Goal: Transaction & Acquisition: Purchase product/service

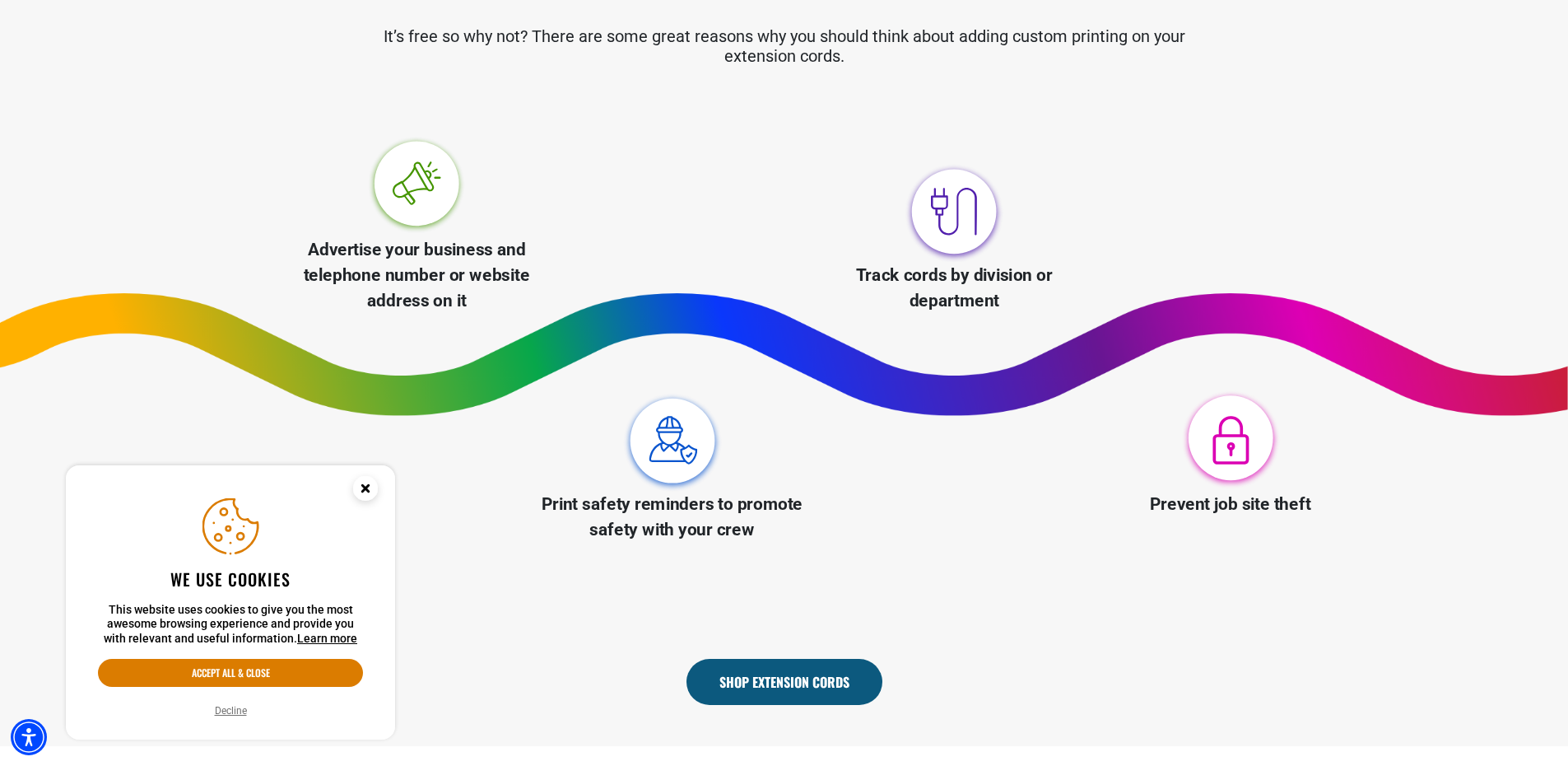
scroll to position [906, 0]
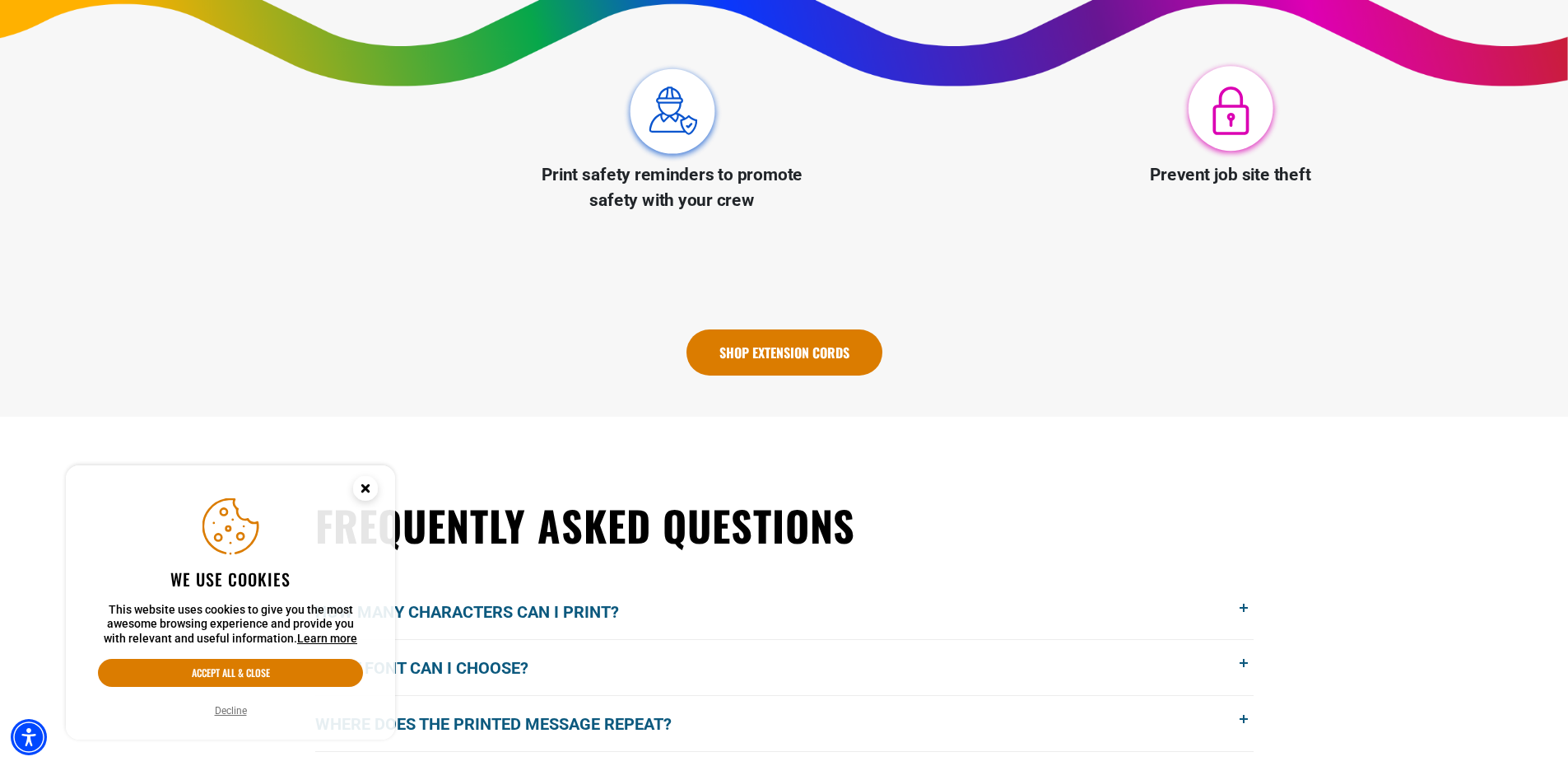
click at [777, 347] on link "Shop Extension Cords" at bounding box center [784, 352] width 196 height 47
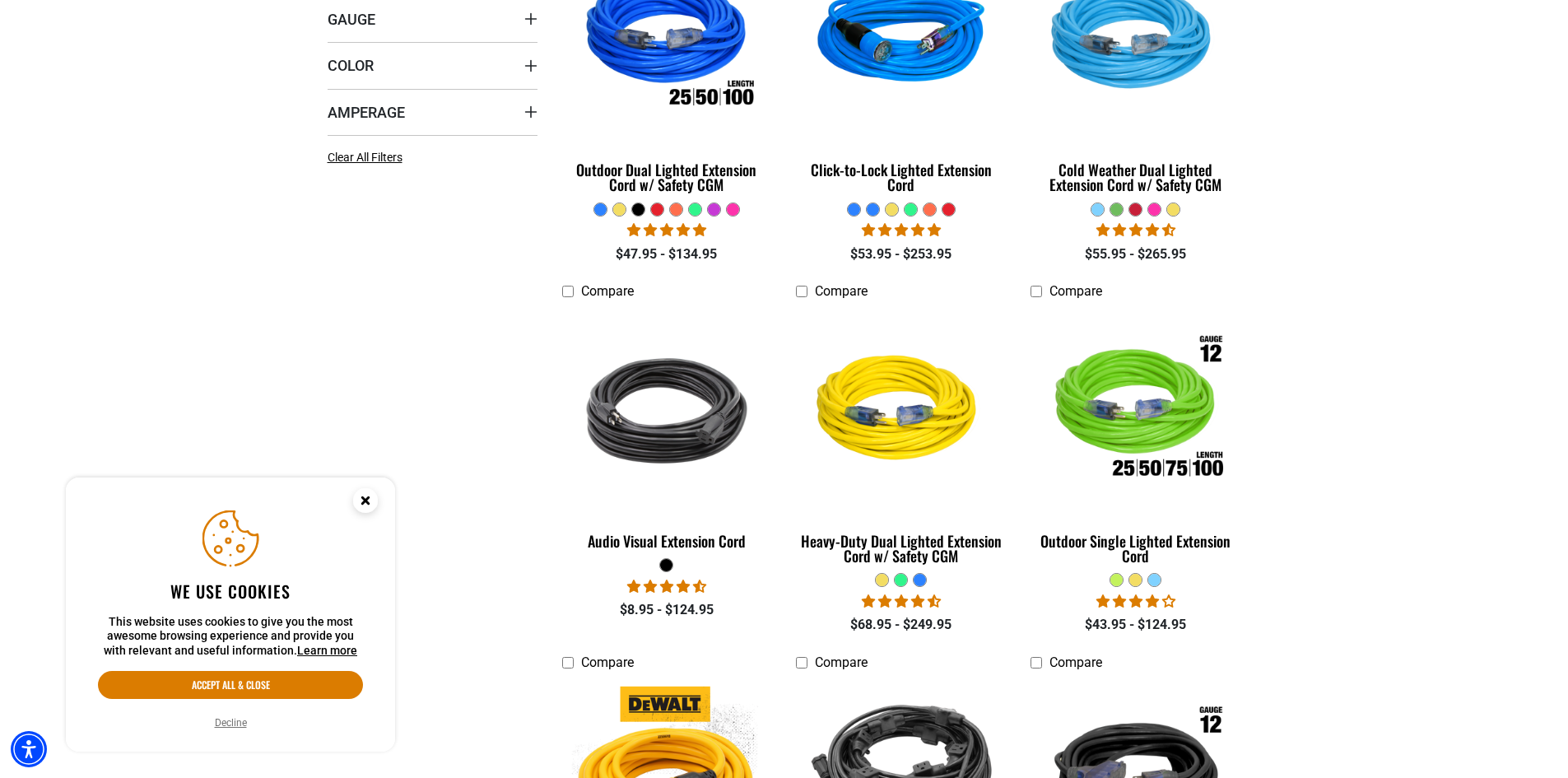
scroll to position [576, 0]
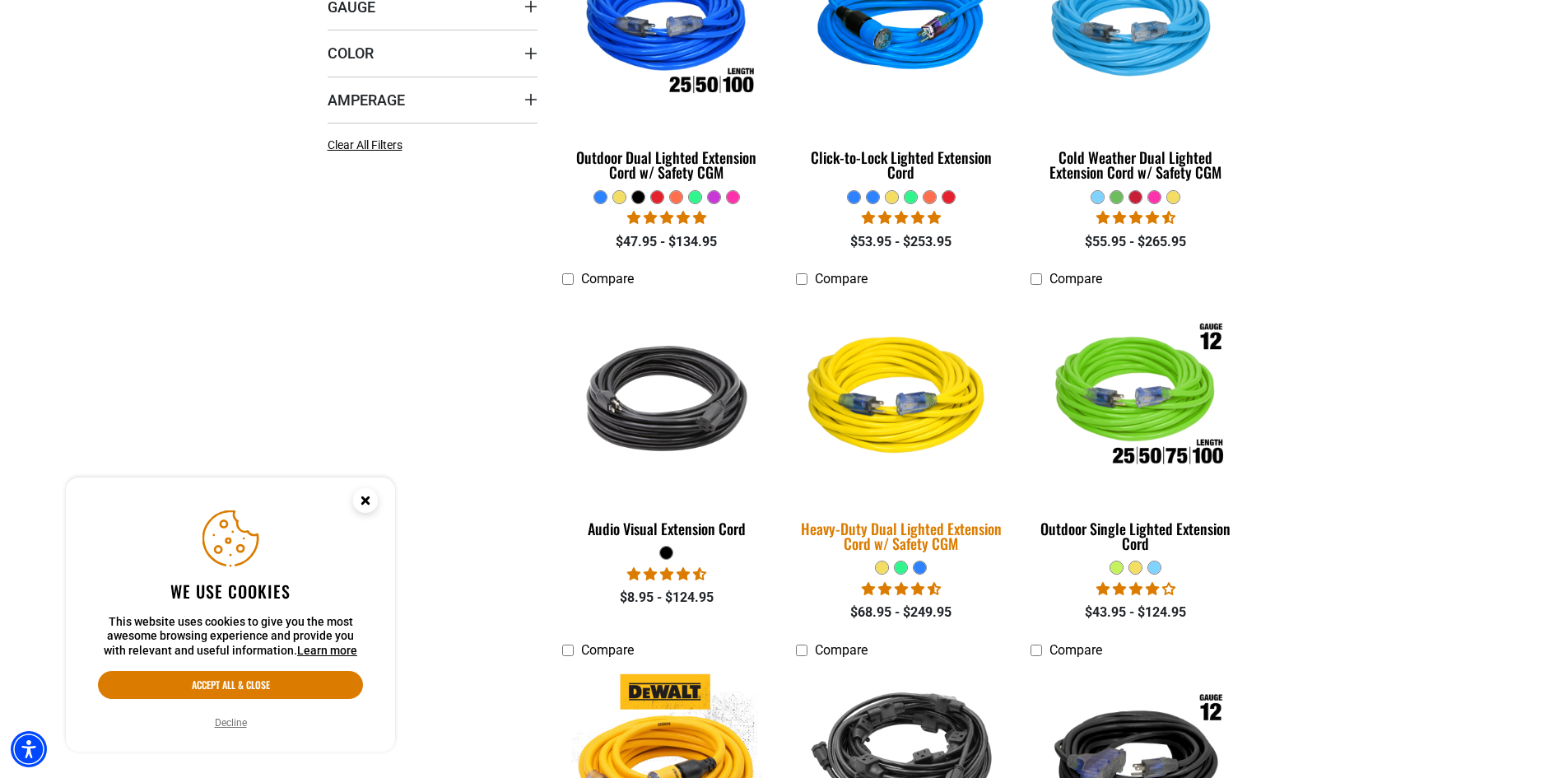
click at [861, 395] on img at bounding box center [901, 398] width 231 height 211
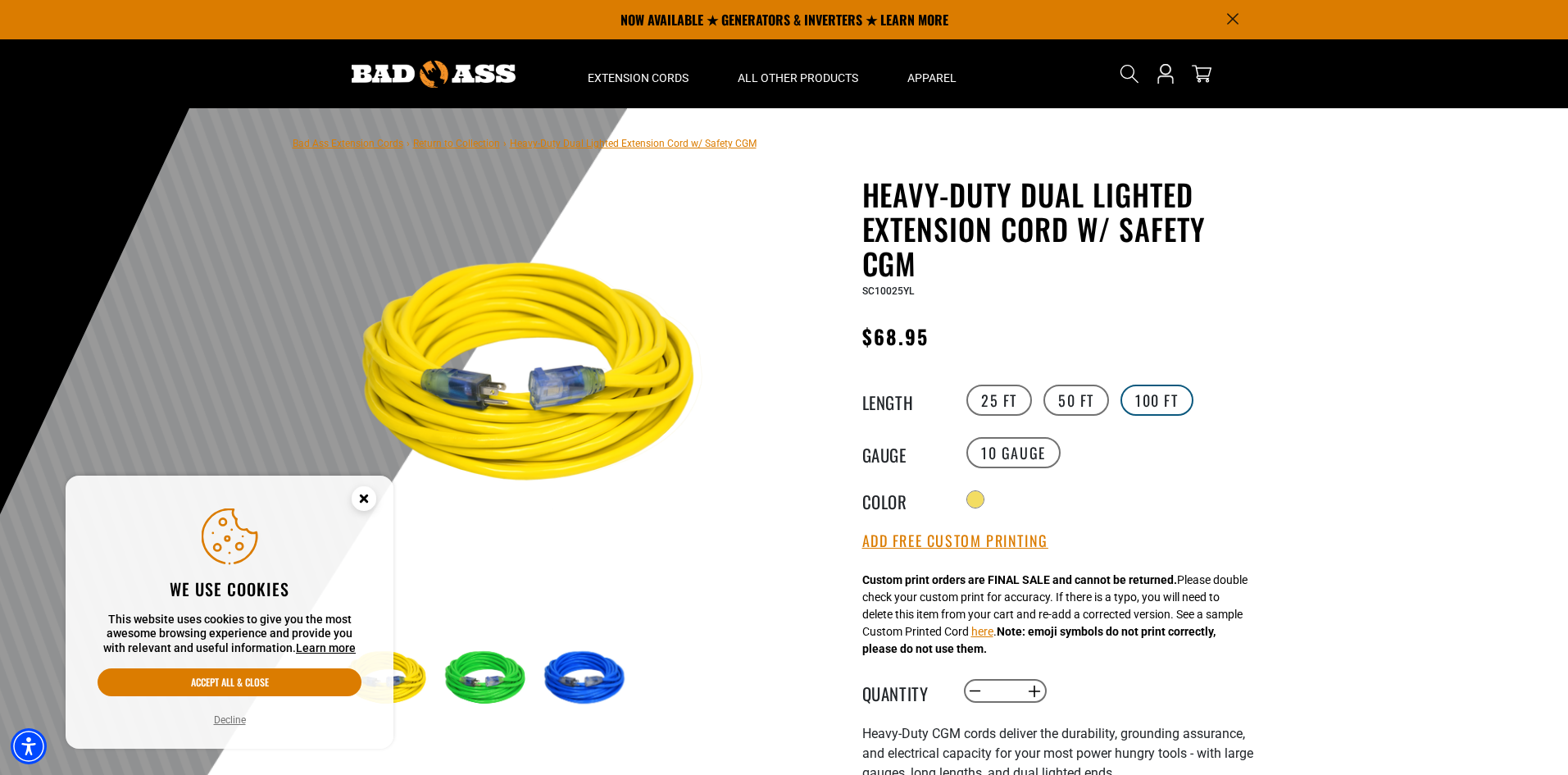
click at [1160, 401] on label "100 FT" at bounding box center [1157, 400] width 73 height 31
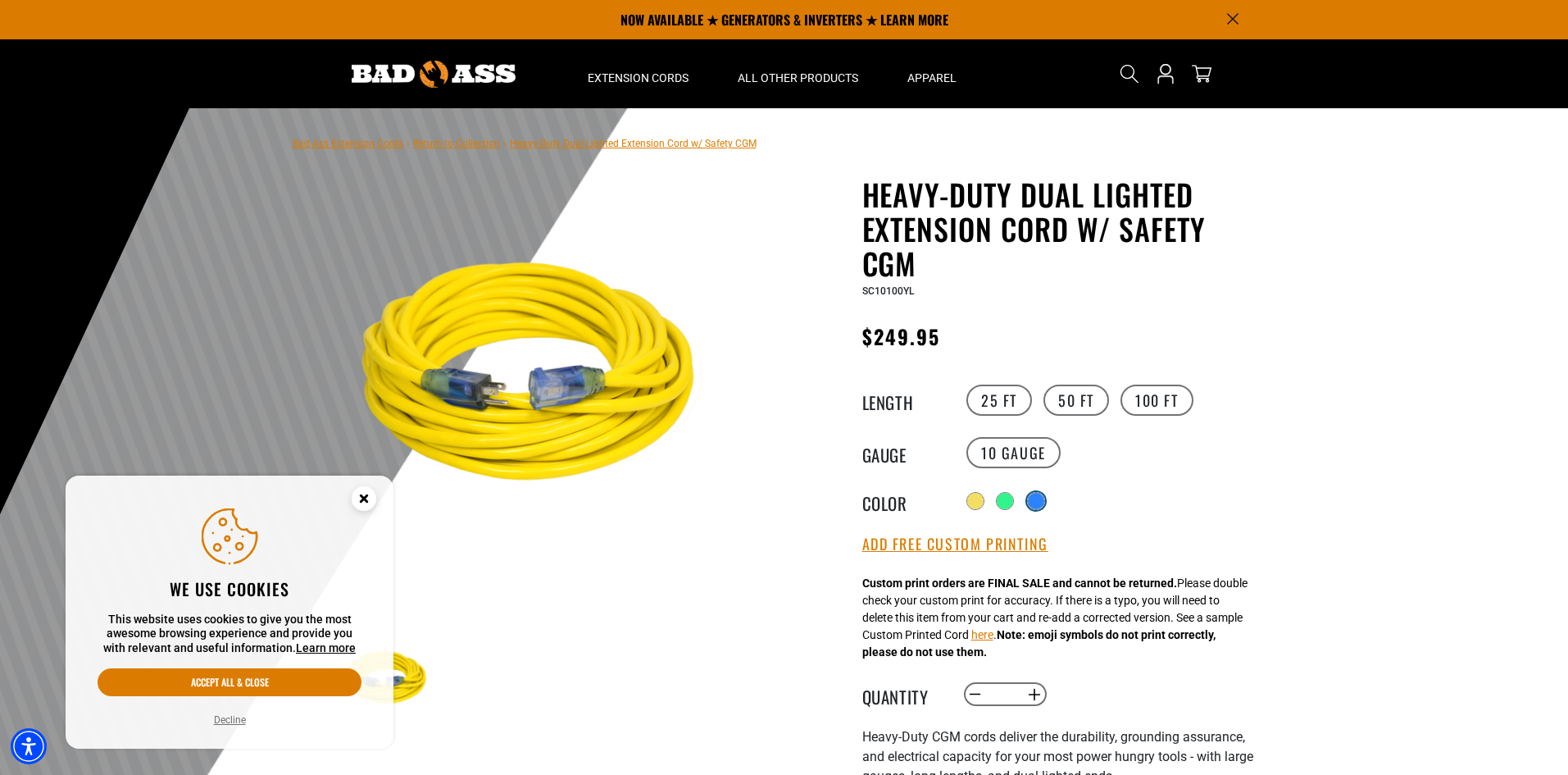
click at [1032, 497] on div at bounding box center [1036, 501] width 18 height 18
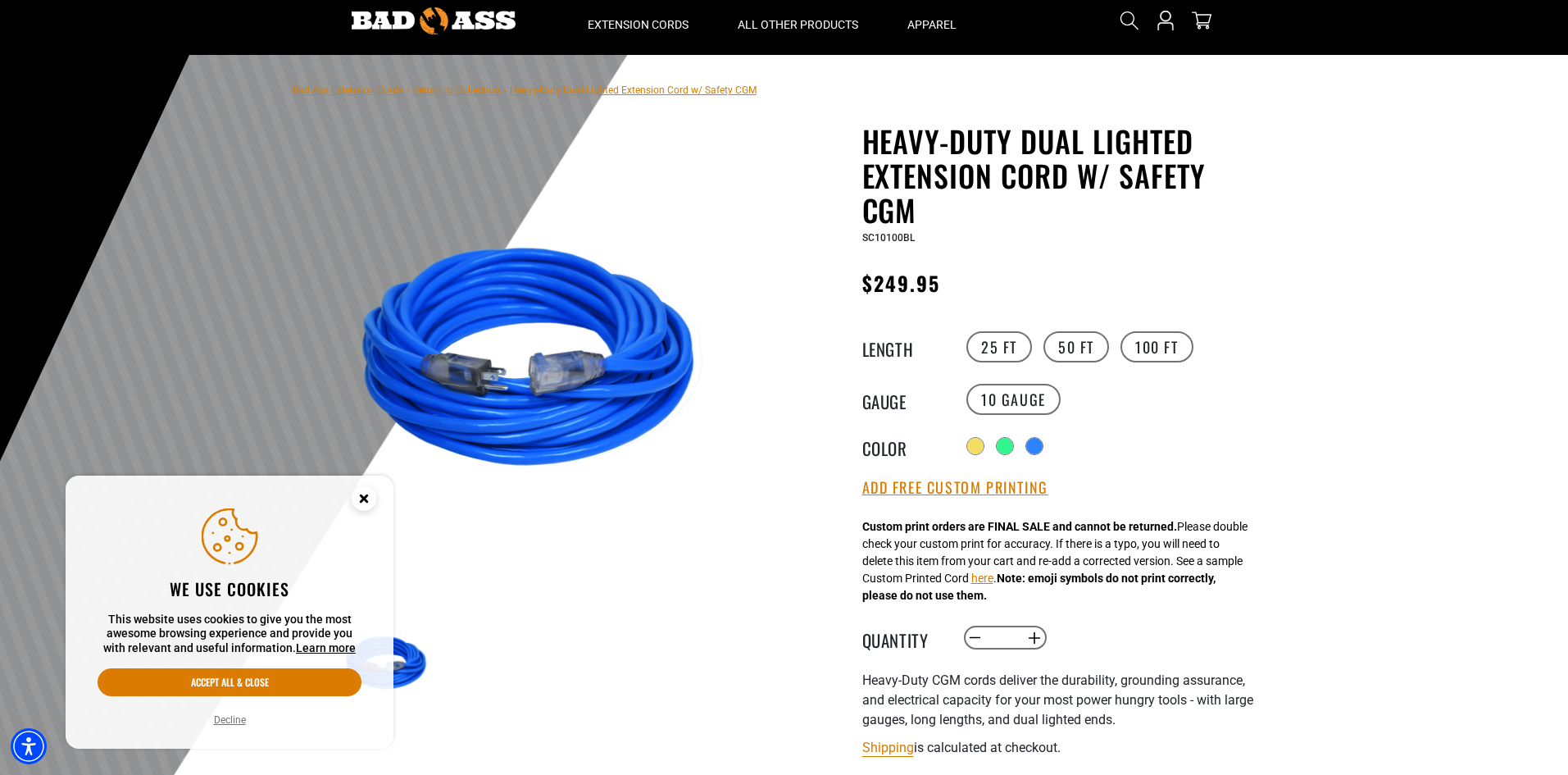
scroll to position [82, 0]
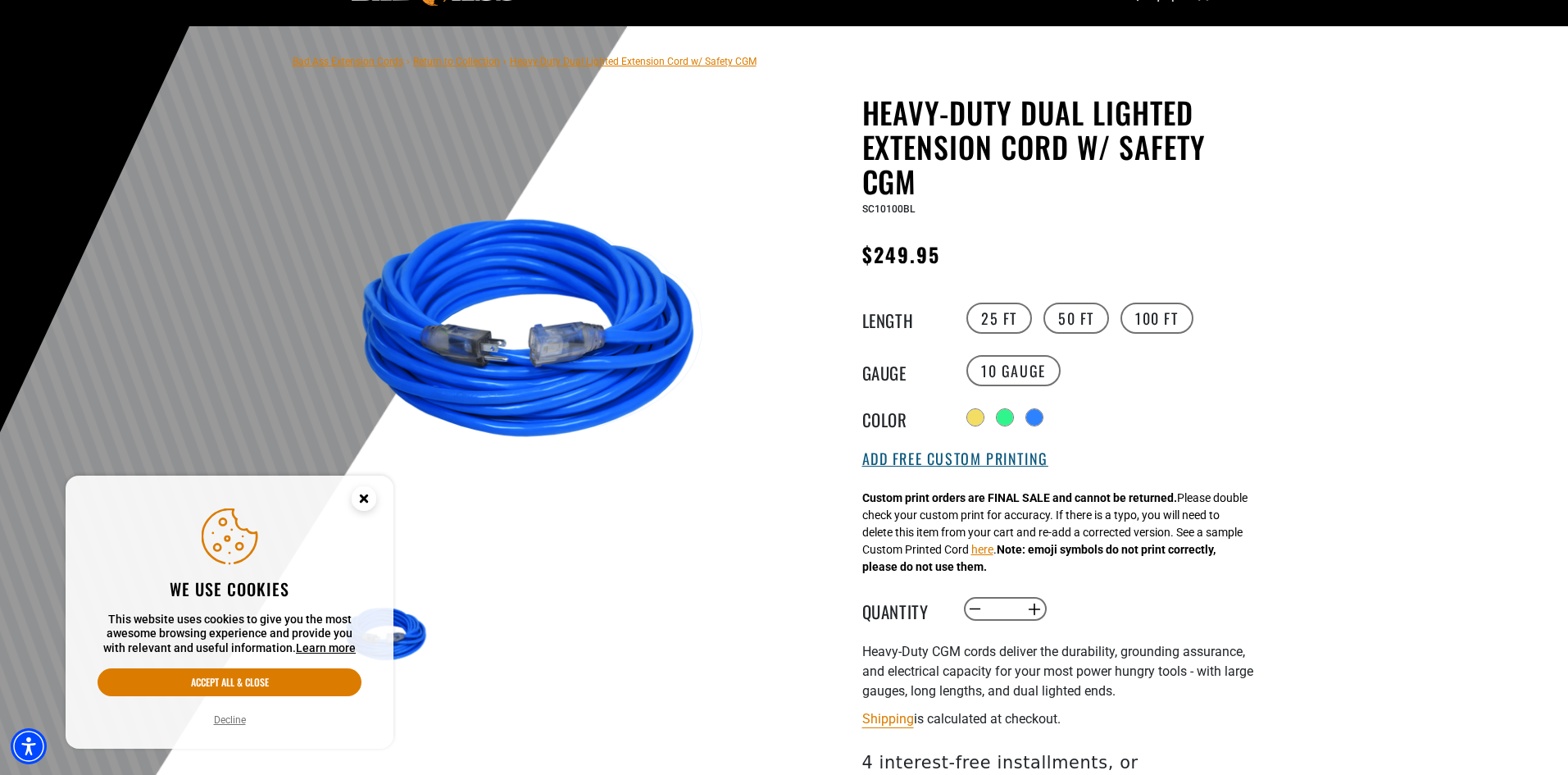
click at [1019, 465] on button "Add Free Custom Printing" at bounding box center [955, 459] width 186 height 18
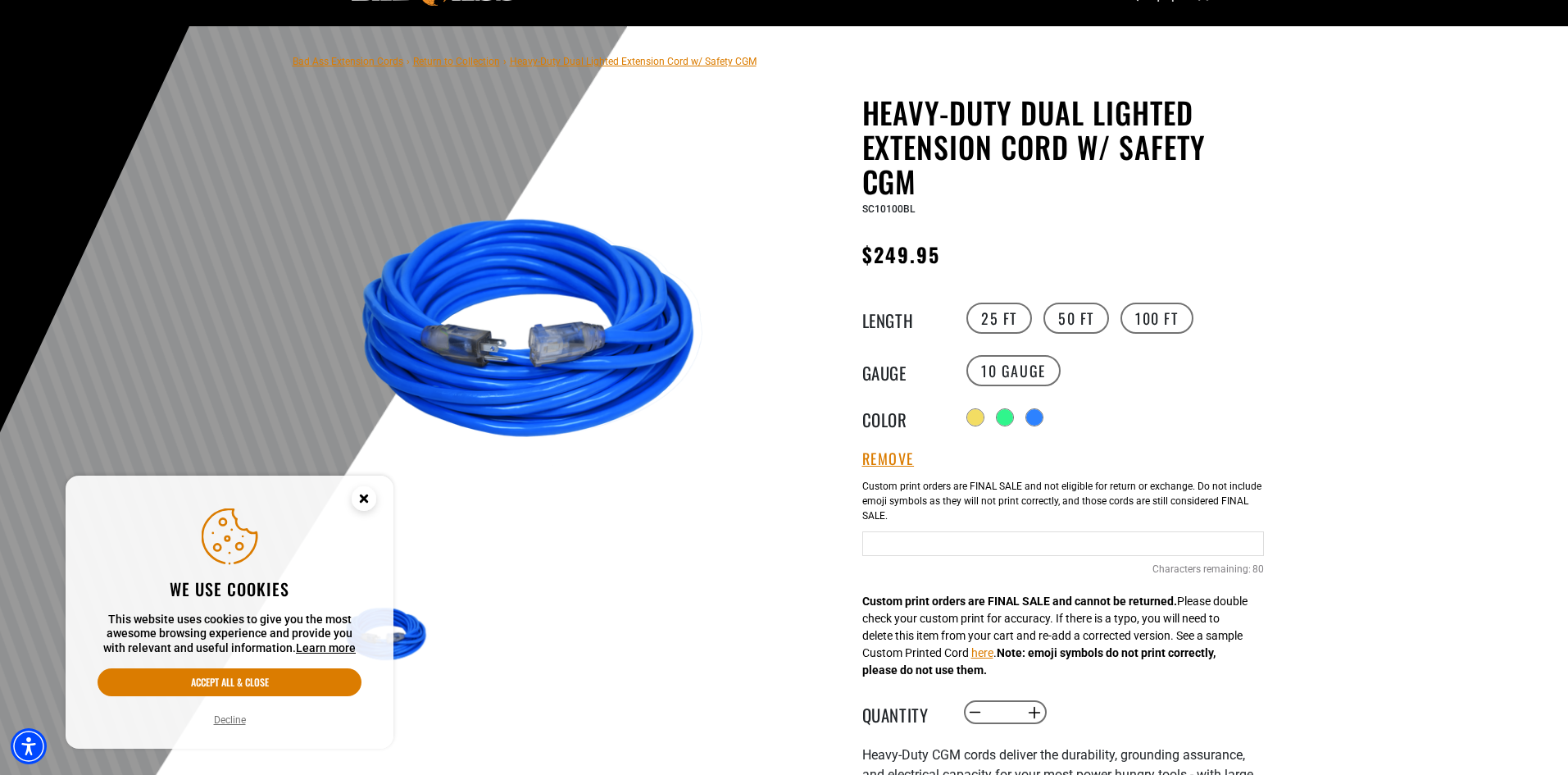
click at [945, 543] on input "text" at bounding box center [1063, 543] width 402 height 24
type input "***"
click at [1341, 527] on div at bounding box center [784, 428] width 1568 height 804
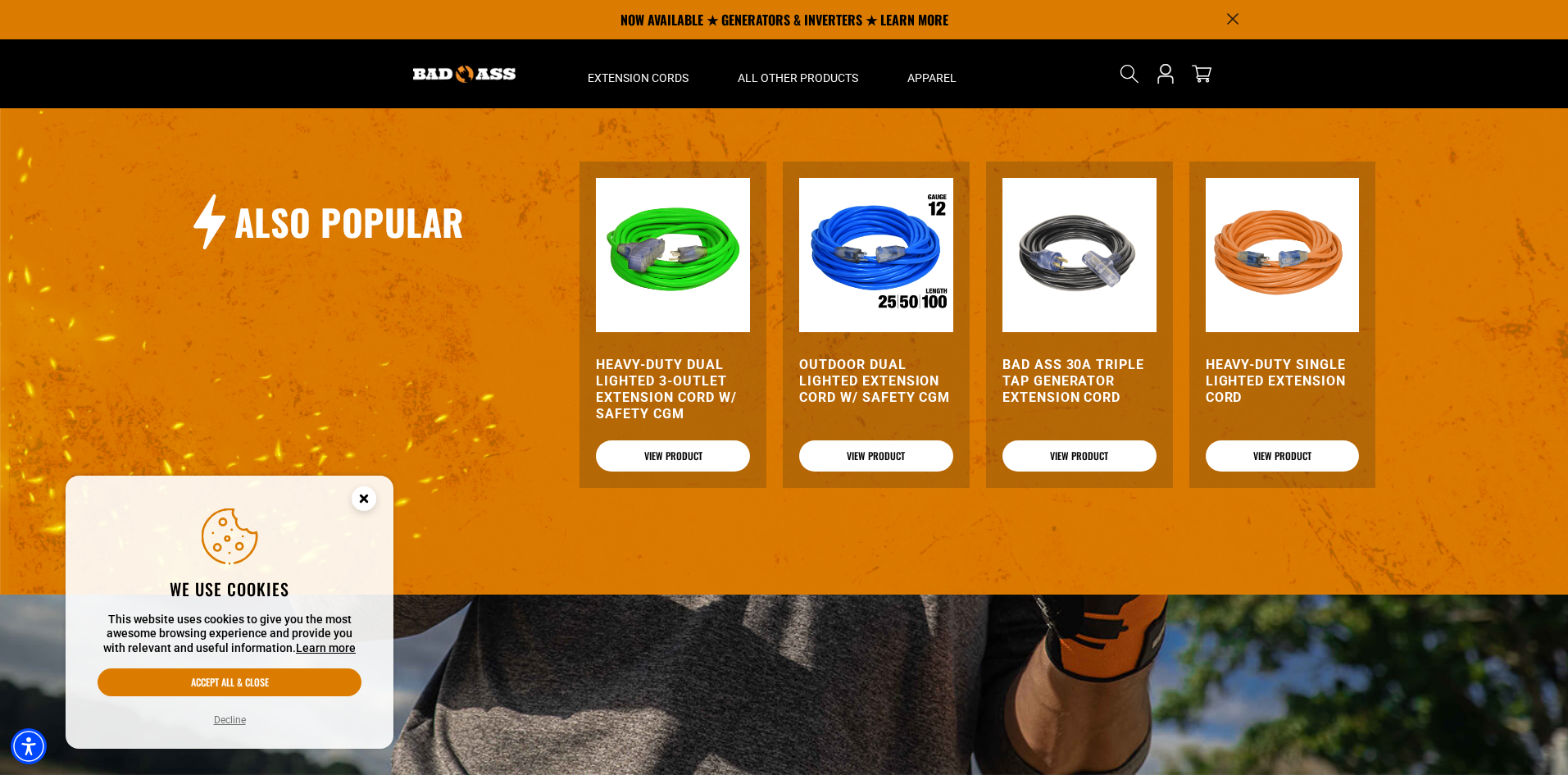
scroll to position [1803, 0]
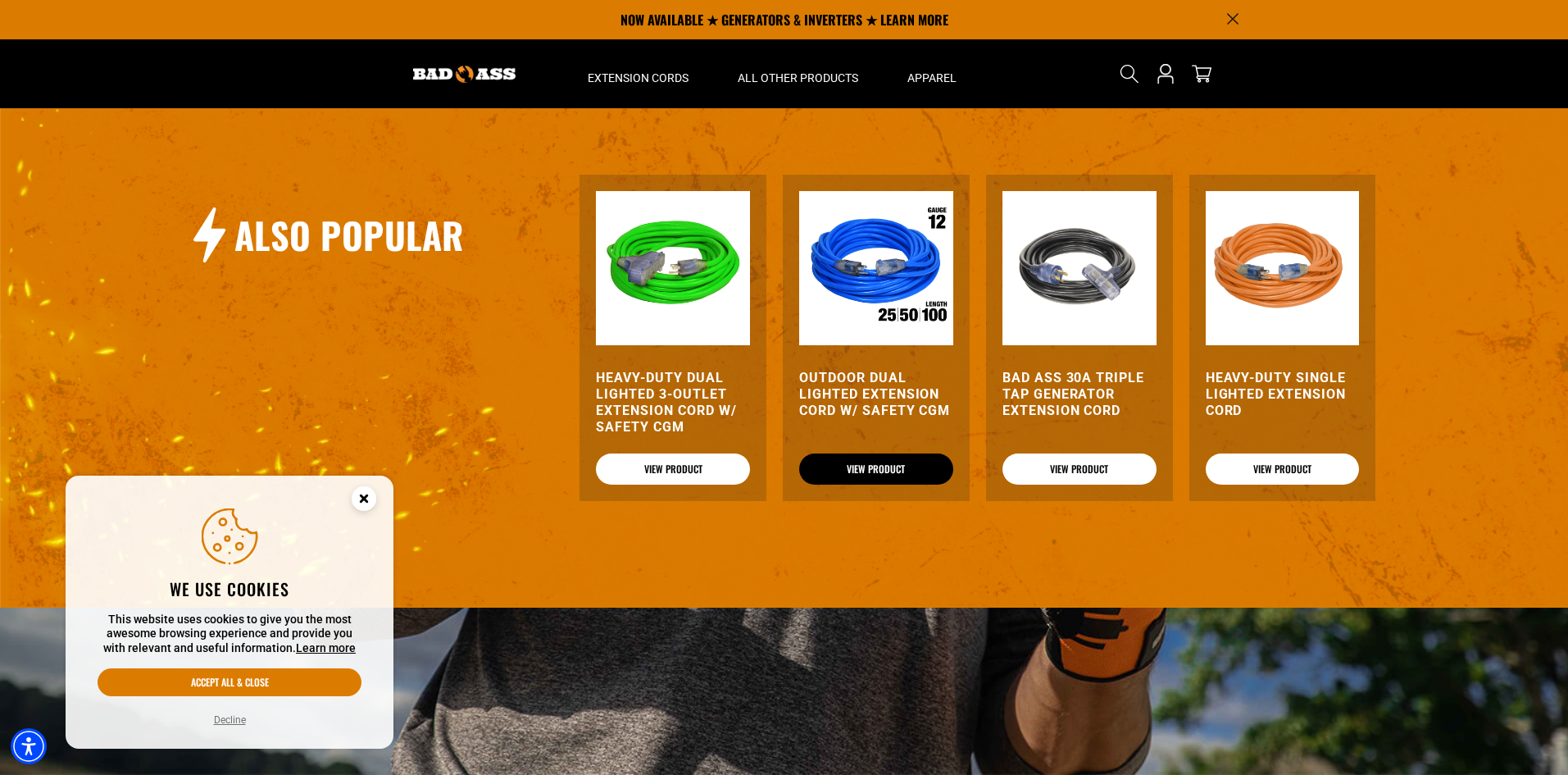
click at [864, 453] on link "View Product" at bounding box center [876, 469] width 154 height 31
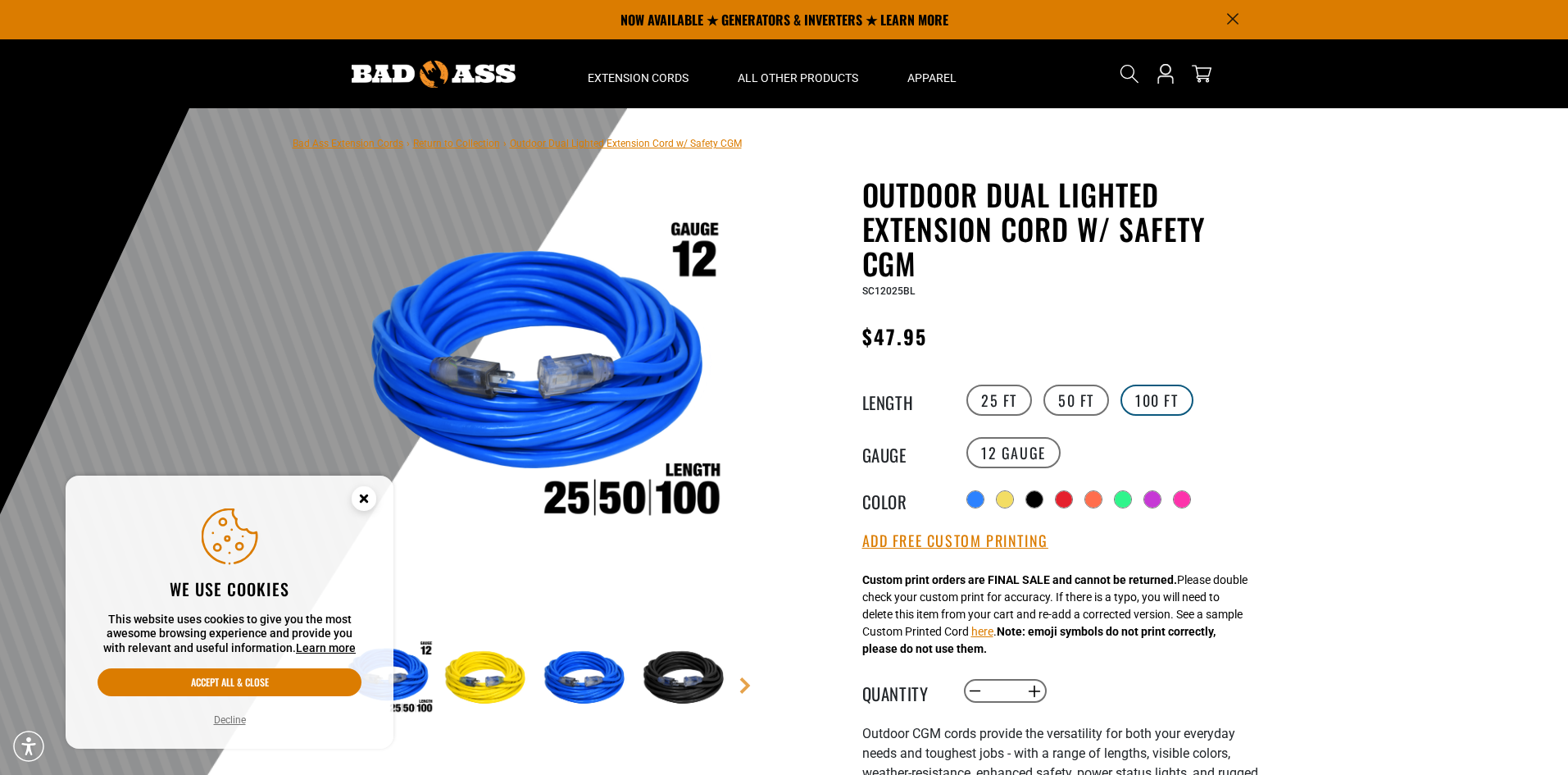
click at [1145, 405] on label "100 FT" at bounding box center [1157, 400] width 73 height 31
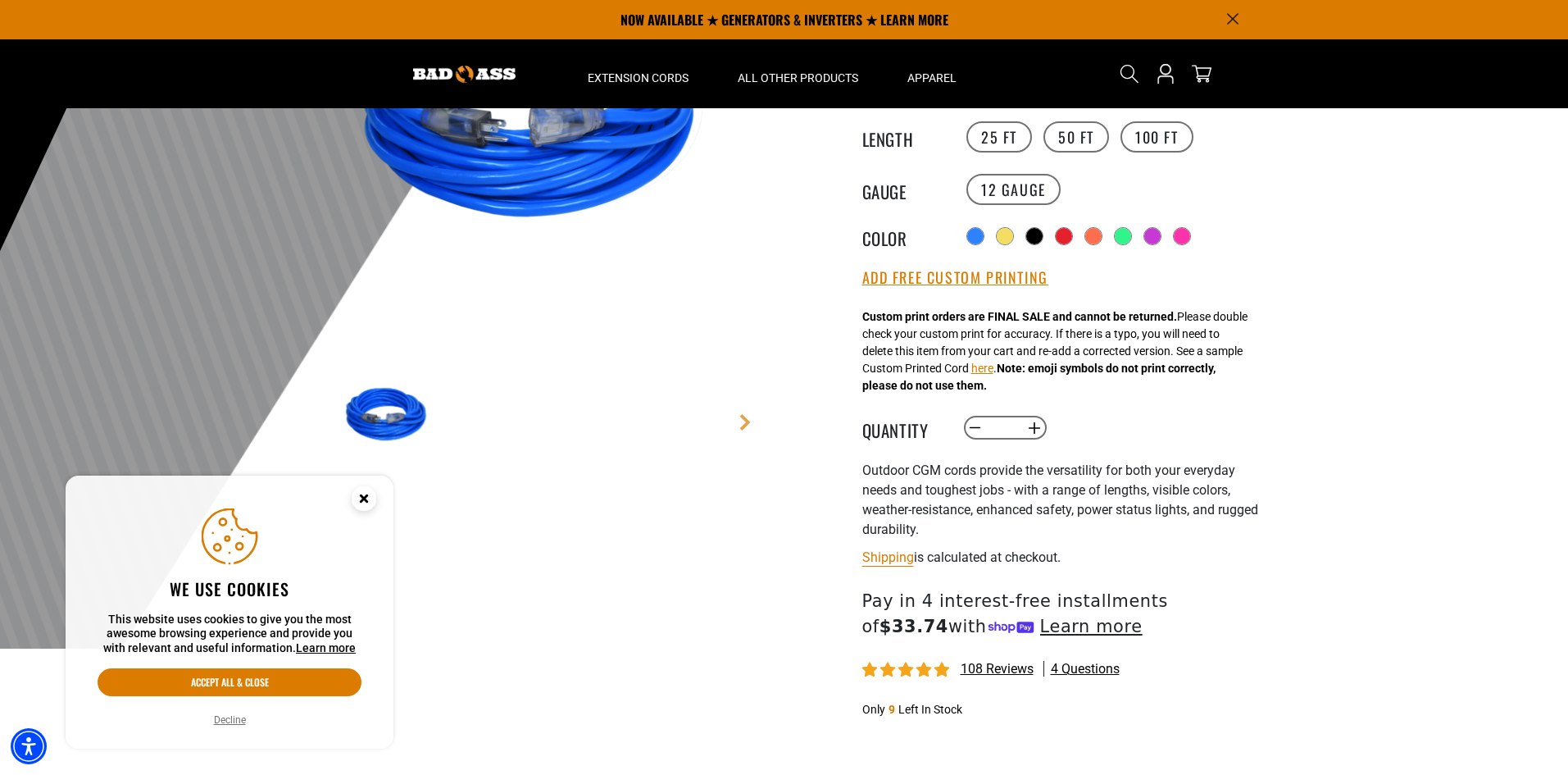
scroll to position [246, 0]
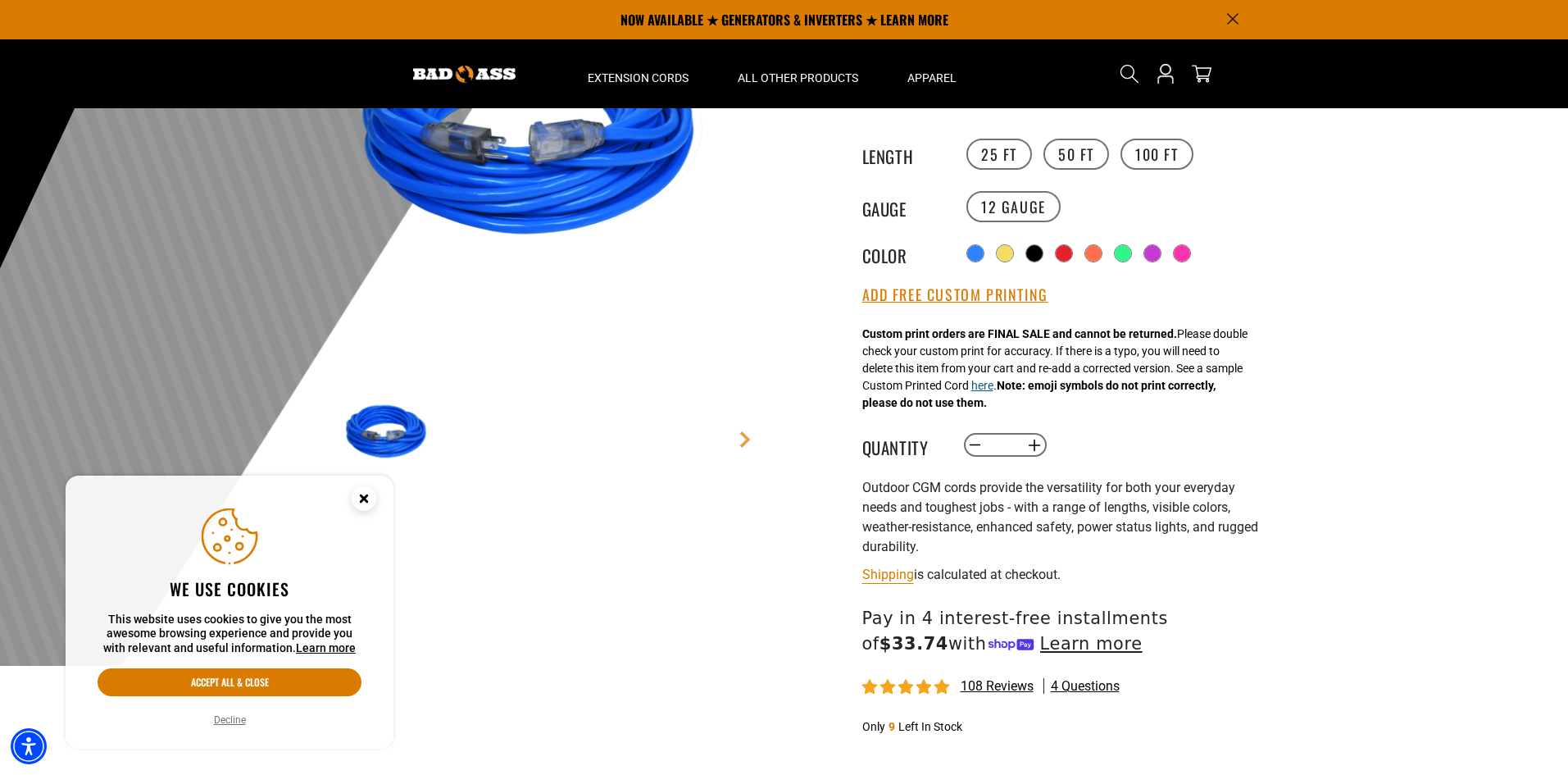
click at [993, 391] on button "here" at bounding box center [982, 386] width 22 height 17
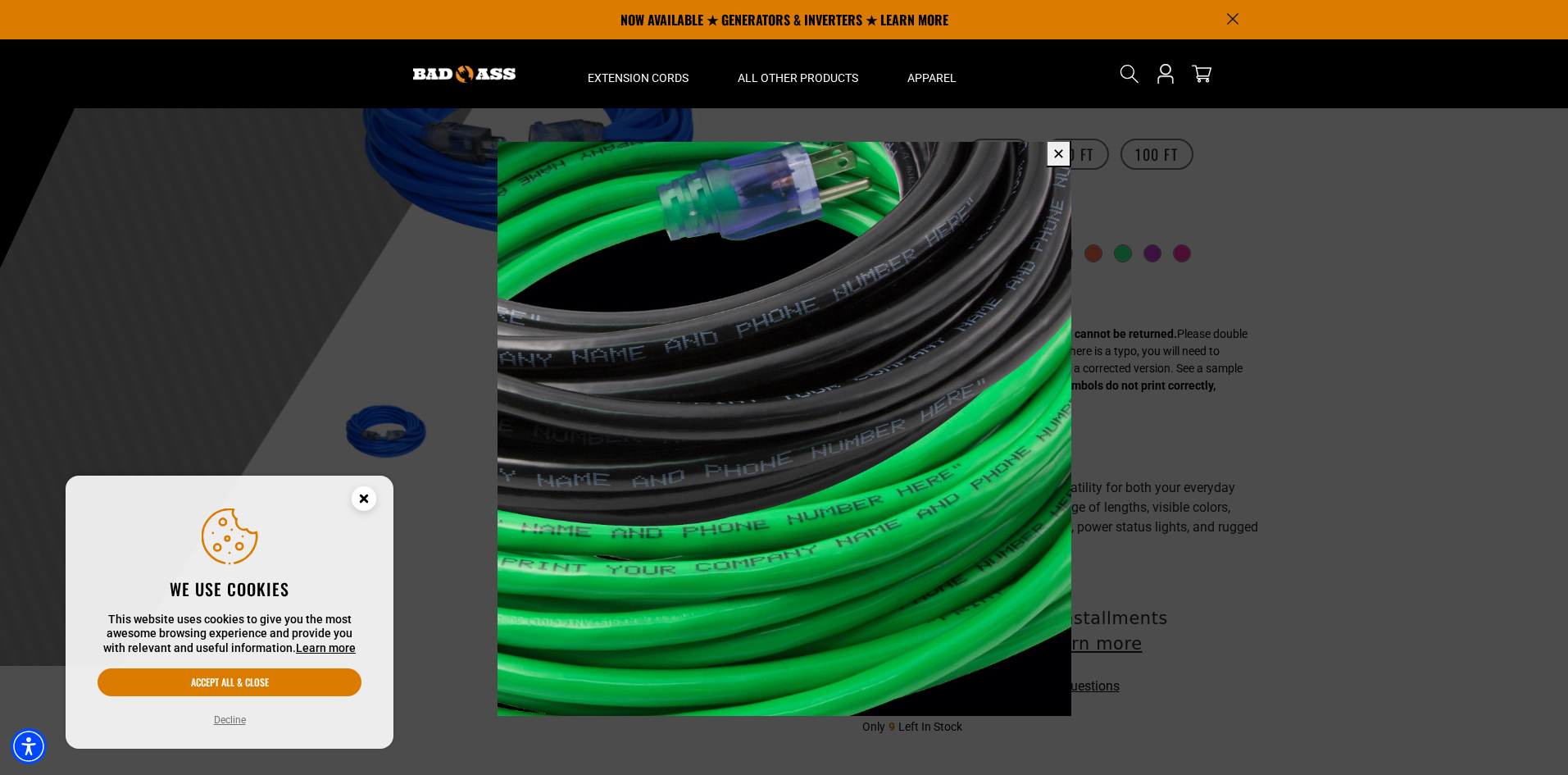
click at [1056, 156] on button "✕" at bounding box center [1058, 153] width 25 height 27
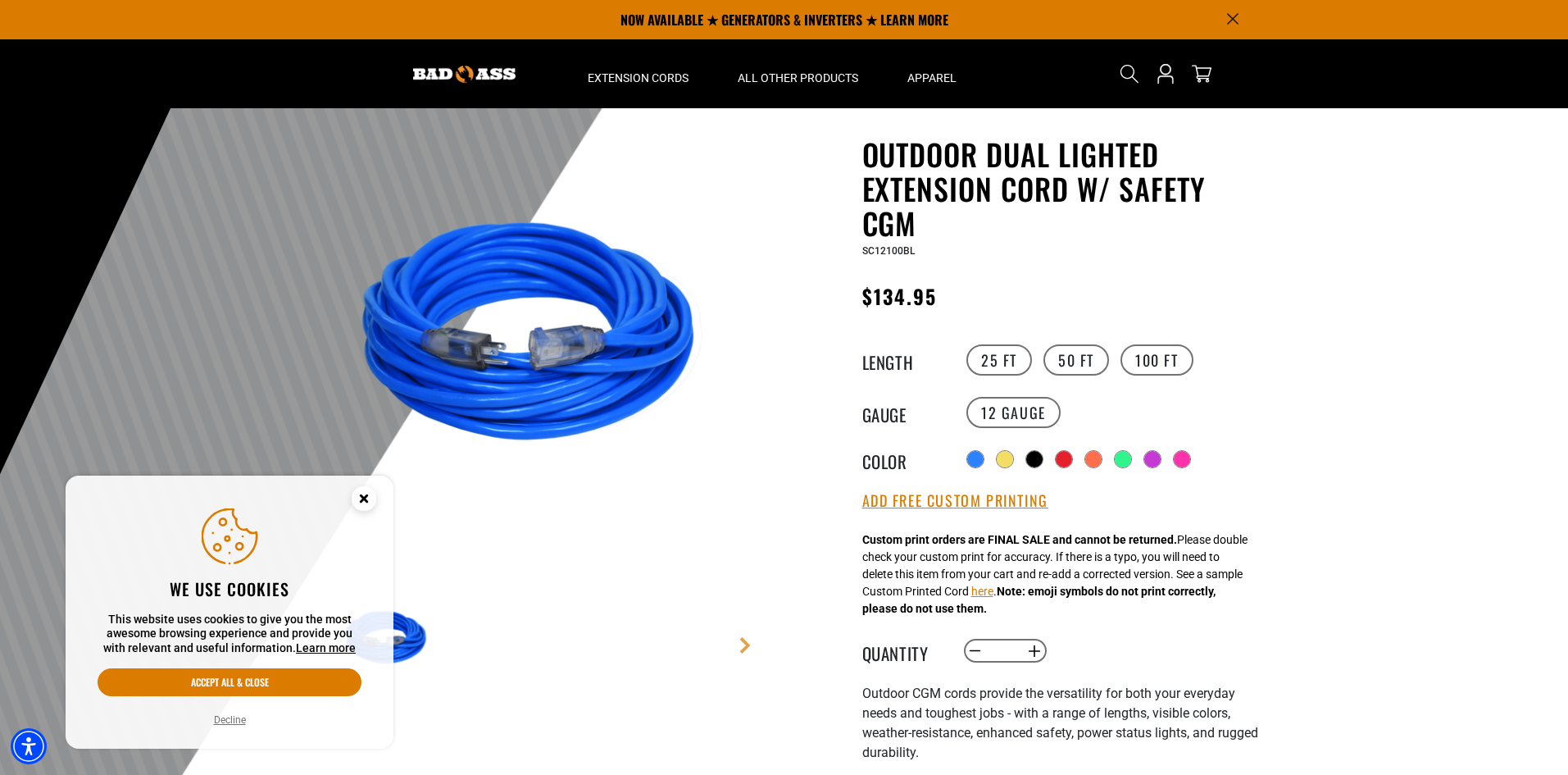
scroll to position [0, 0]
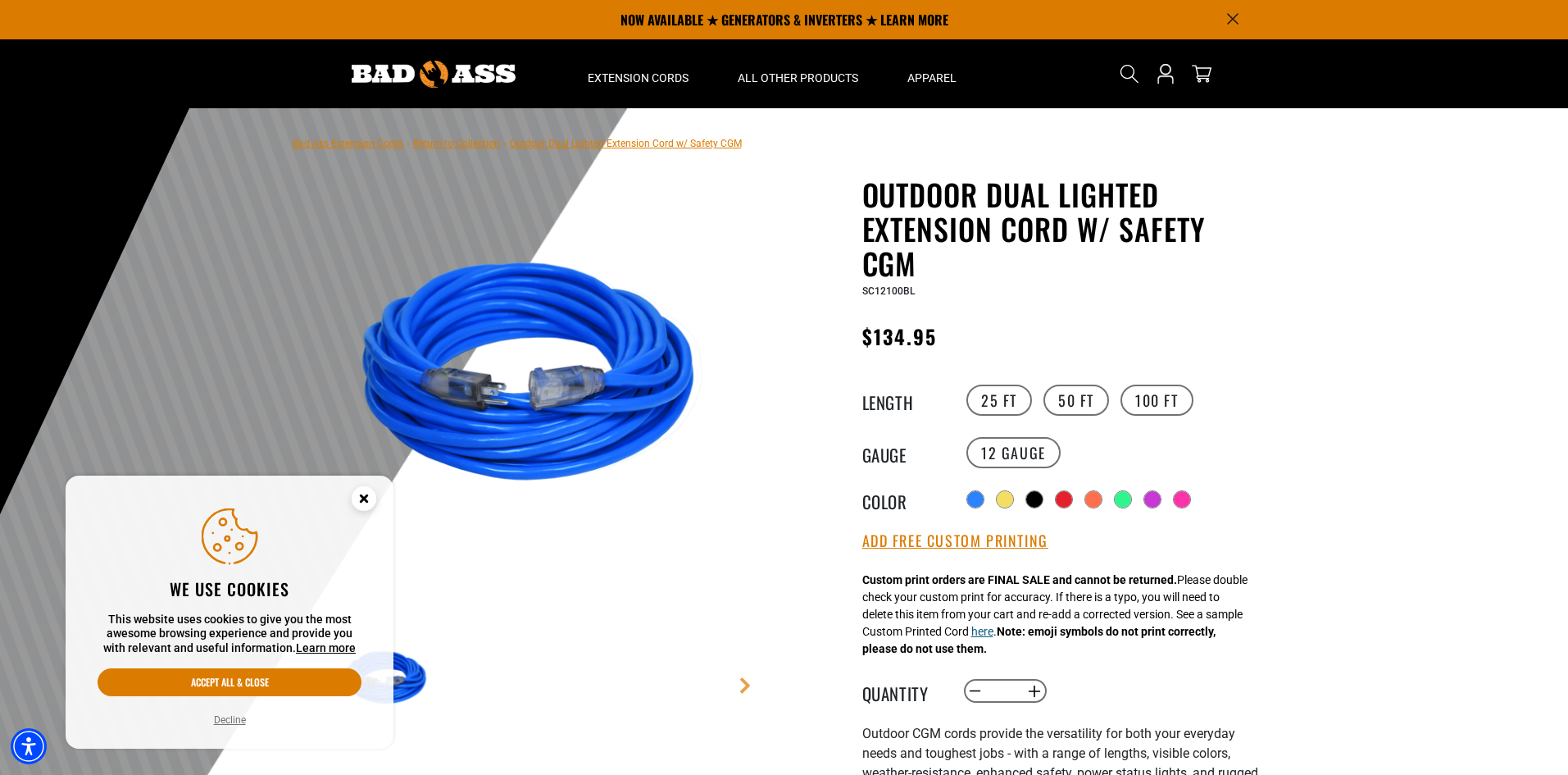
click at [993, 629] on button "here" at bounding box center [982, 632] width 22 height 17
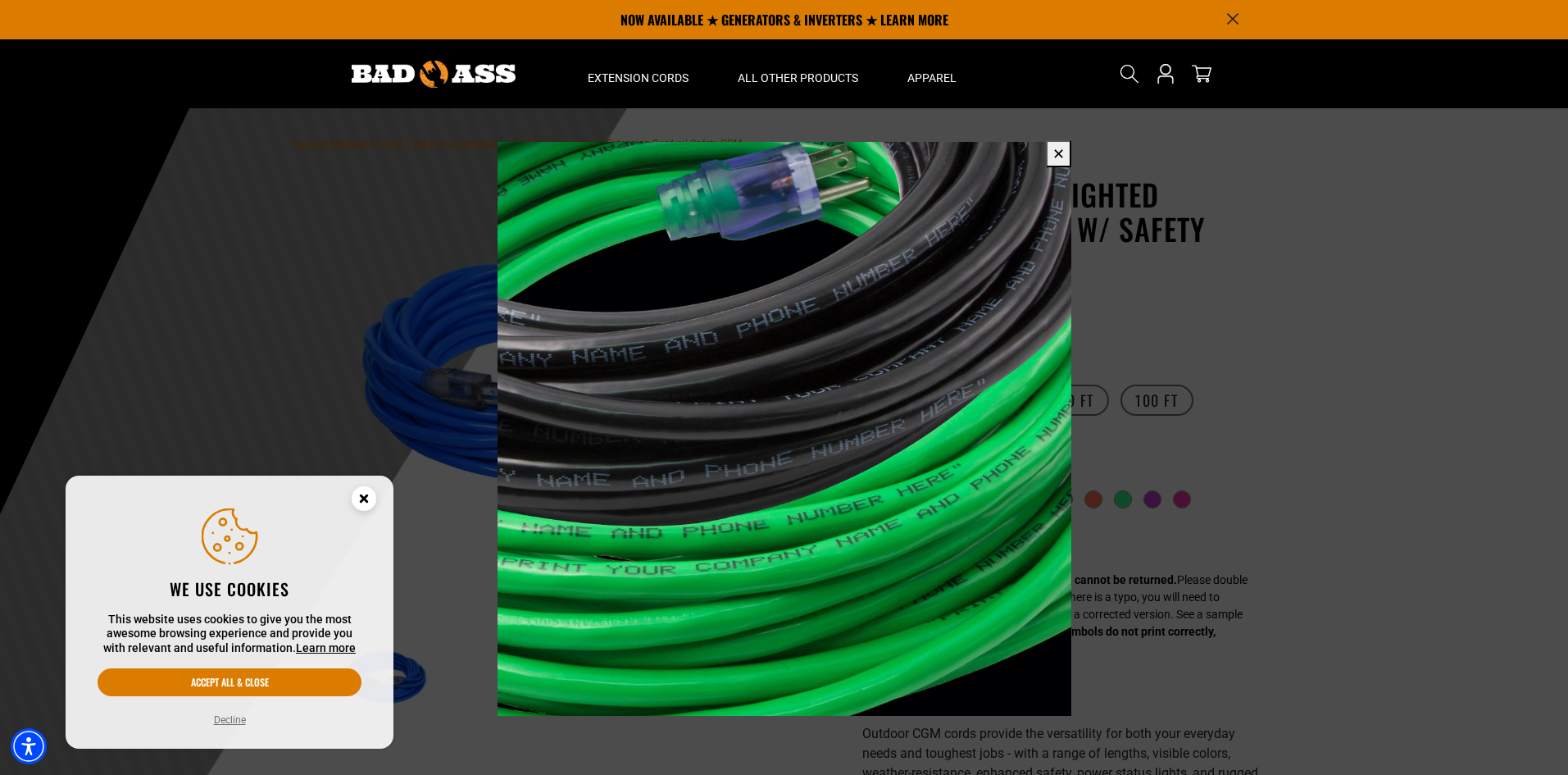
click at [1396, 229] on span at bounding box center [784, 387] width 1568 height 775
click at [1059, 154] on button "✕" at bounding box center [1058, 153] width 25 height 27
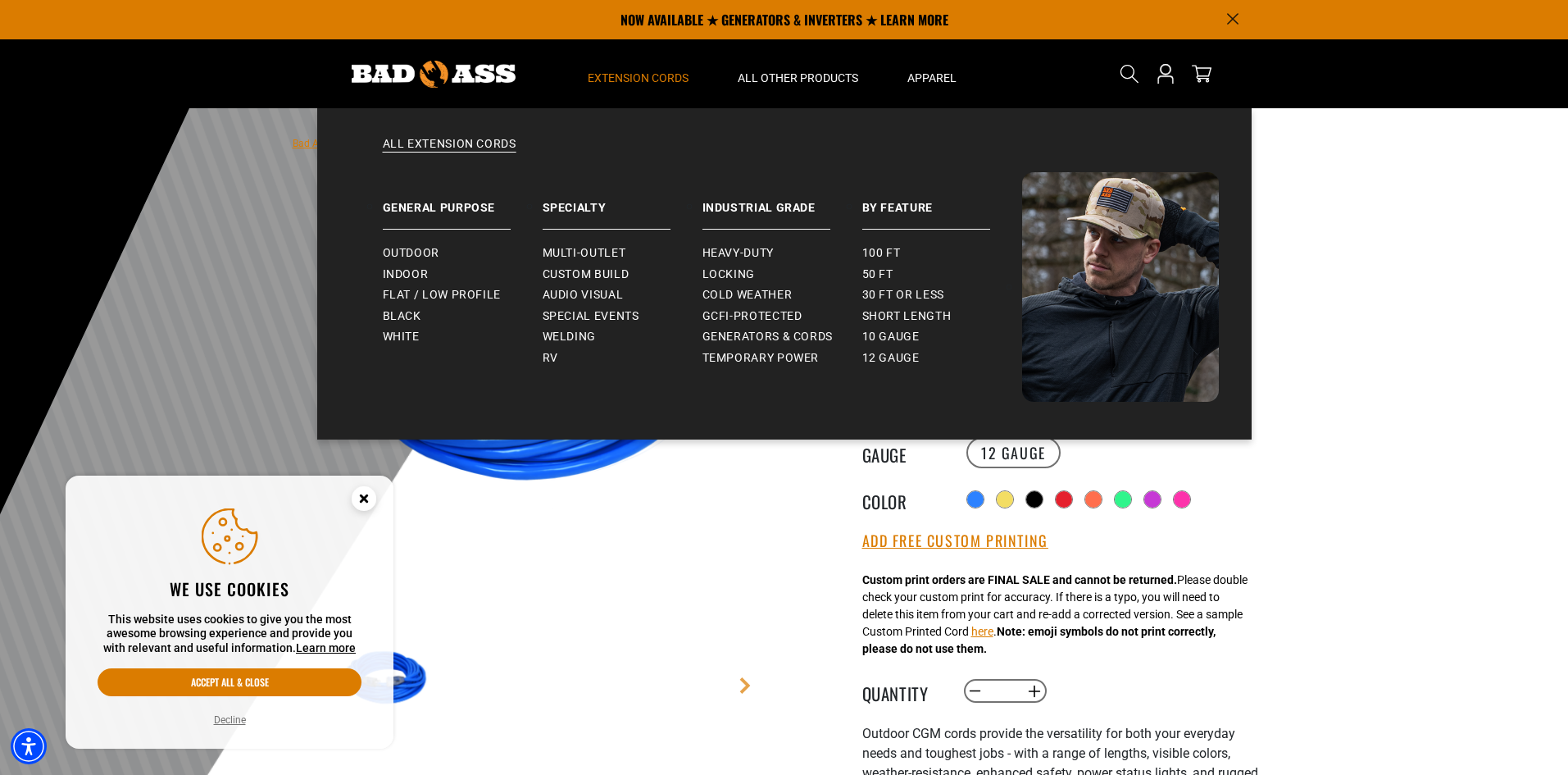
click at [670, 81] on span "Extension Cords" at bounding box center [638, 78] width 100 height 15
click at [736, 246] on span "Heavy-Duty" at bounding box center [738, 253] width 72 height 15
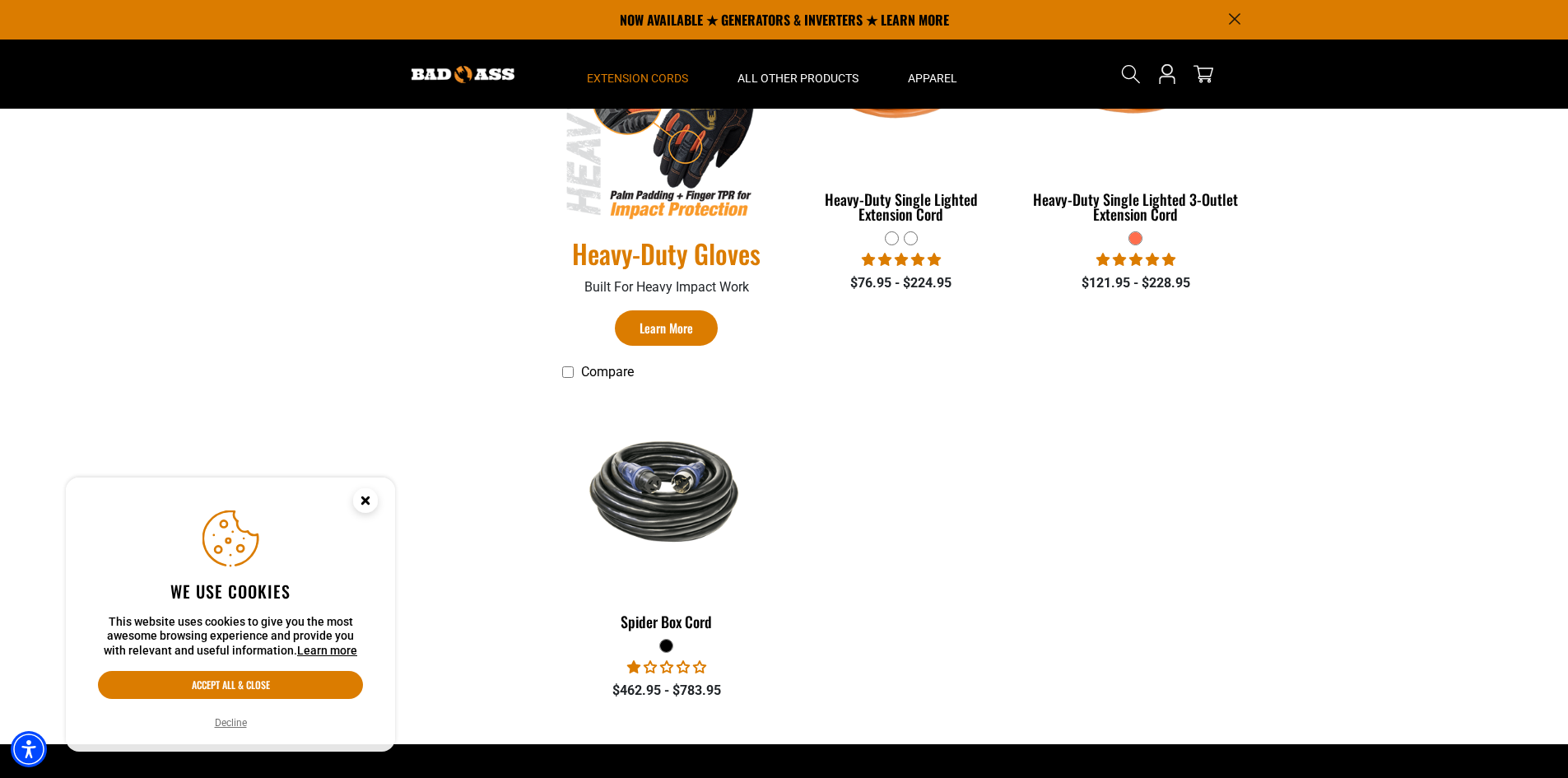
scroll to position [329, 0]
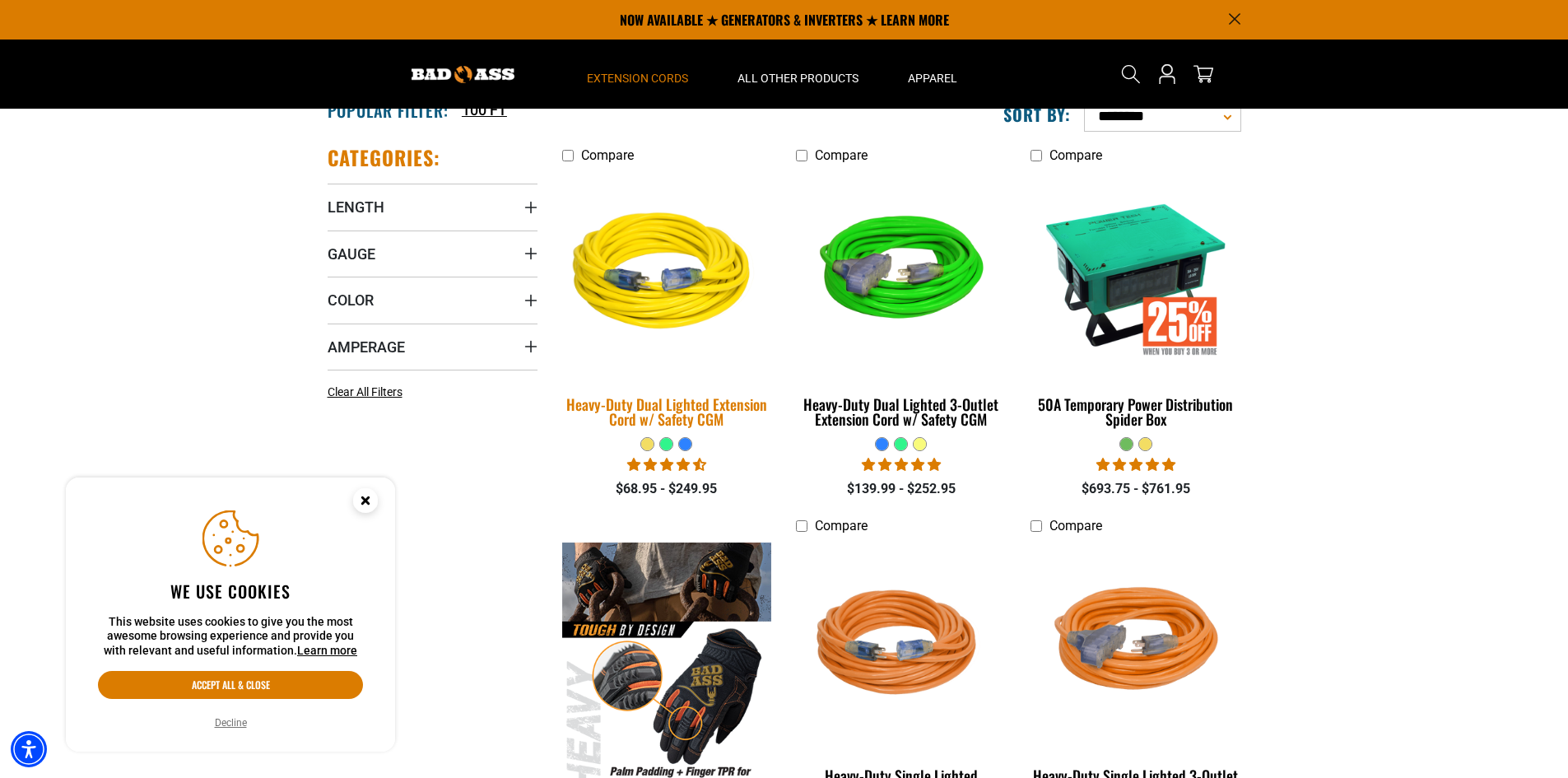
click at [690, 305] on img at bounding box center [667, 274] width 231 height 211
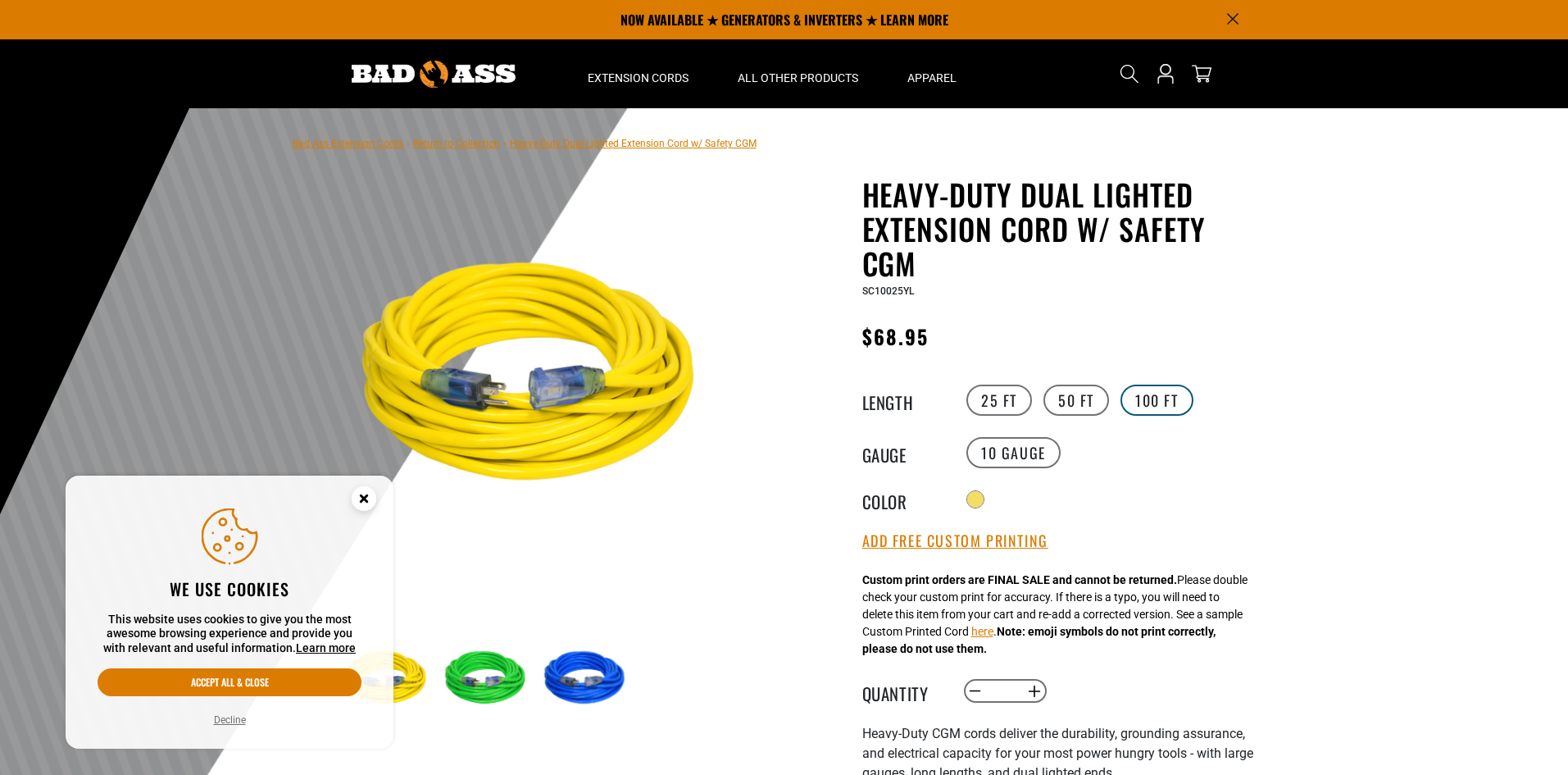
click at [1170, 409] on label "100 FT" at bounding box center [1157, 400] width 73 height 31
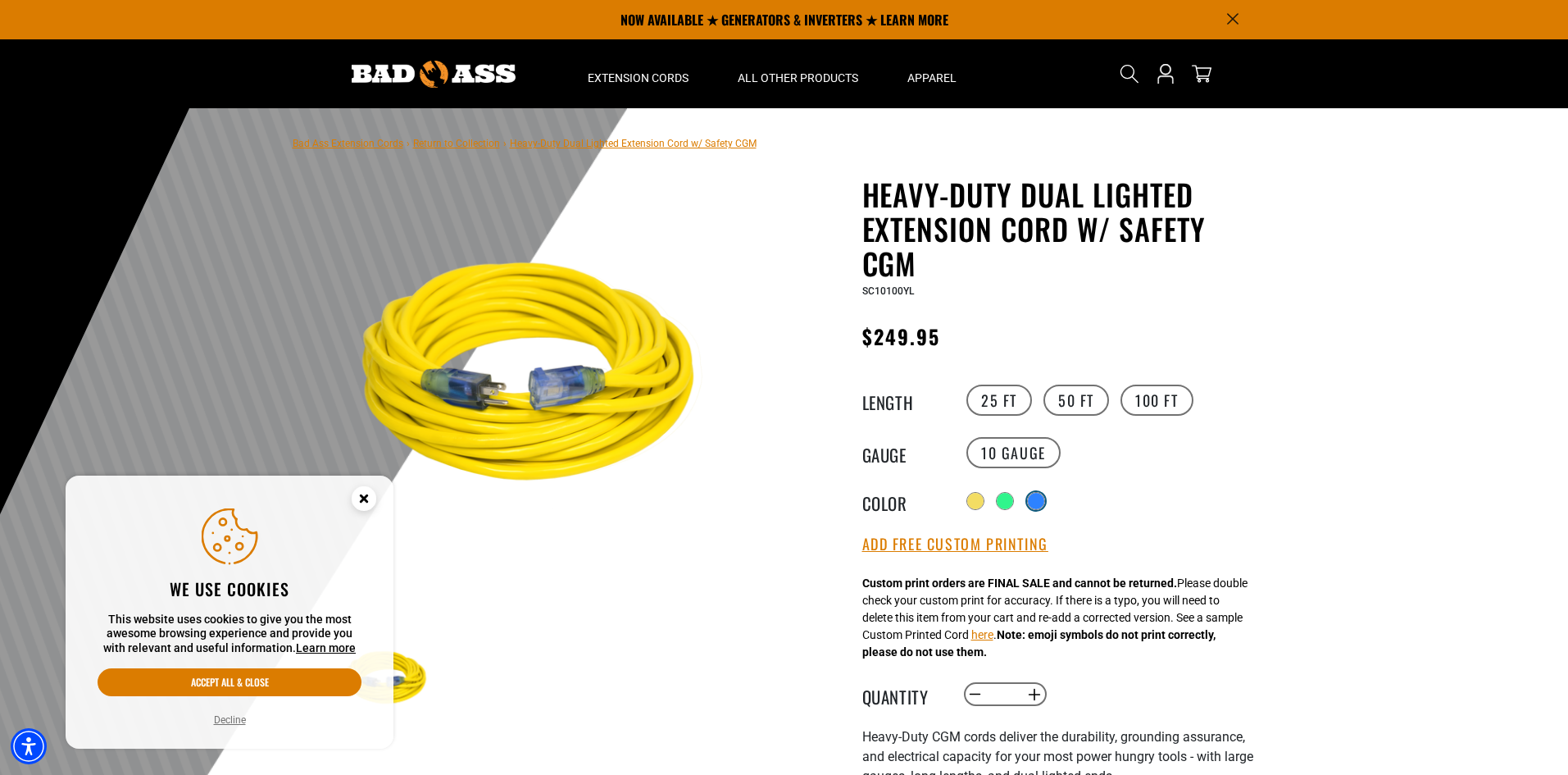
click at [1044, 504] on div at bounding box center [1036, 501] width 17 height 17
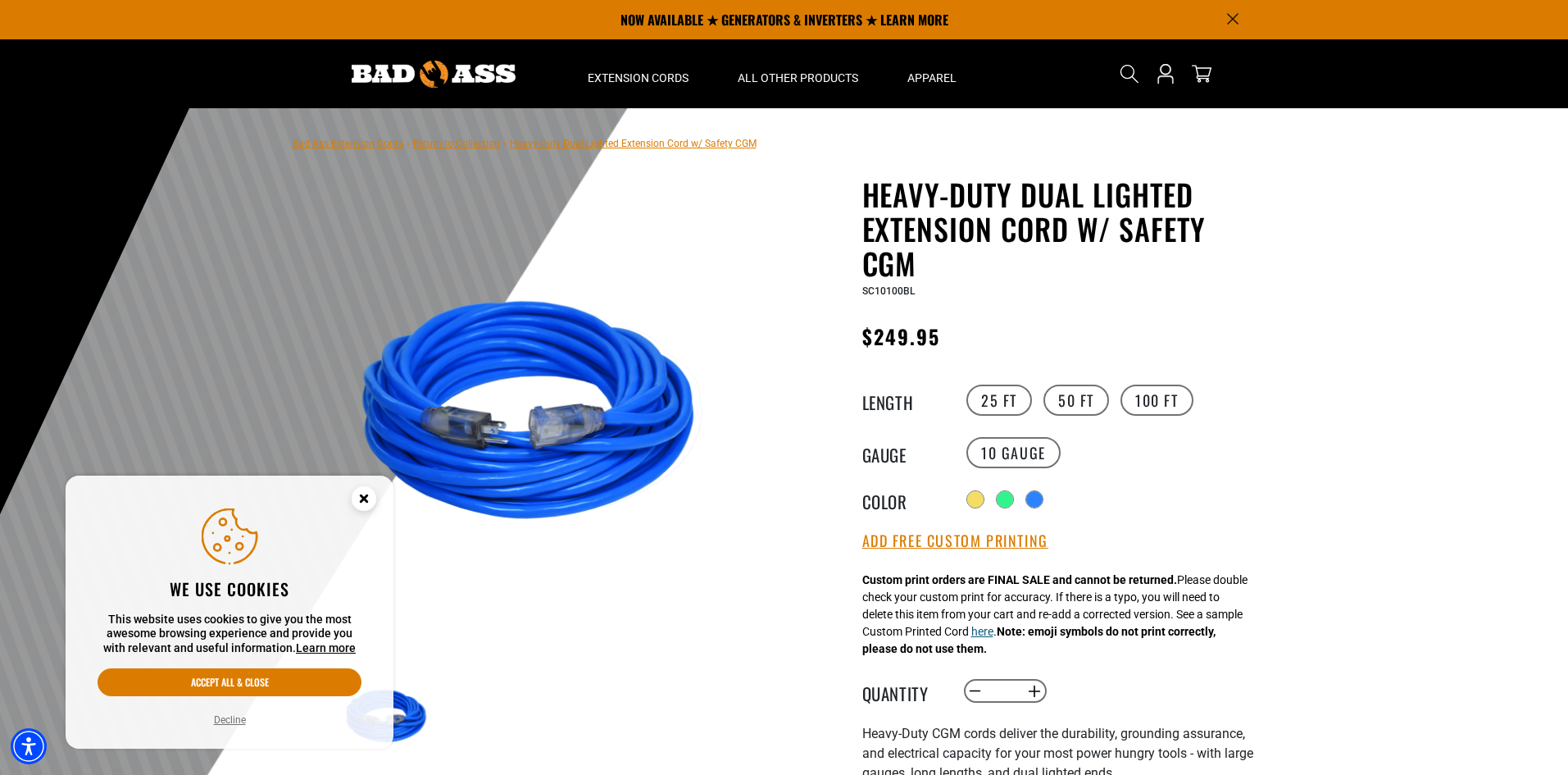
click at [993, 631] on button "here" at bounding box center [982, 632] width 22 height 17
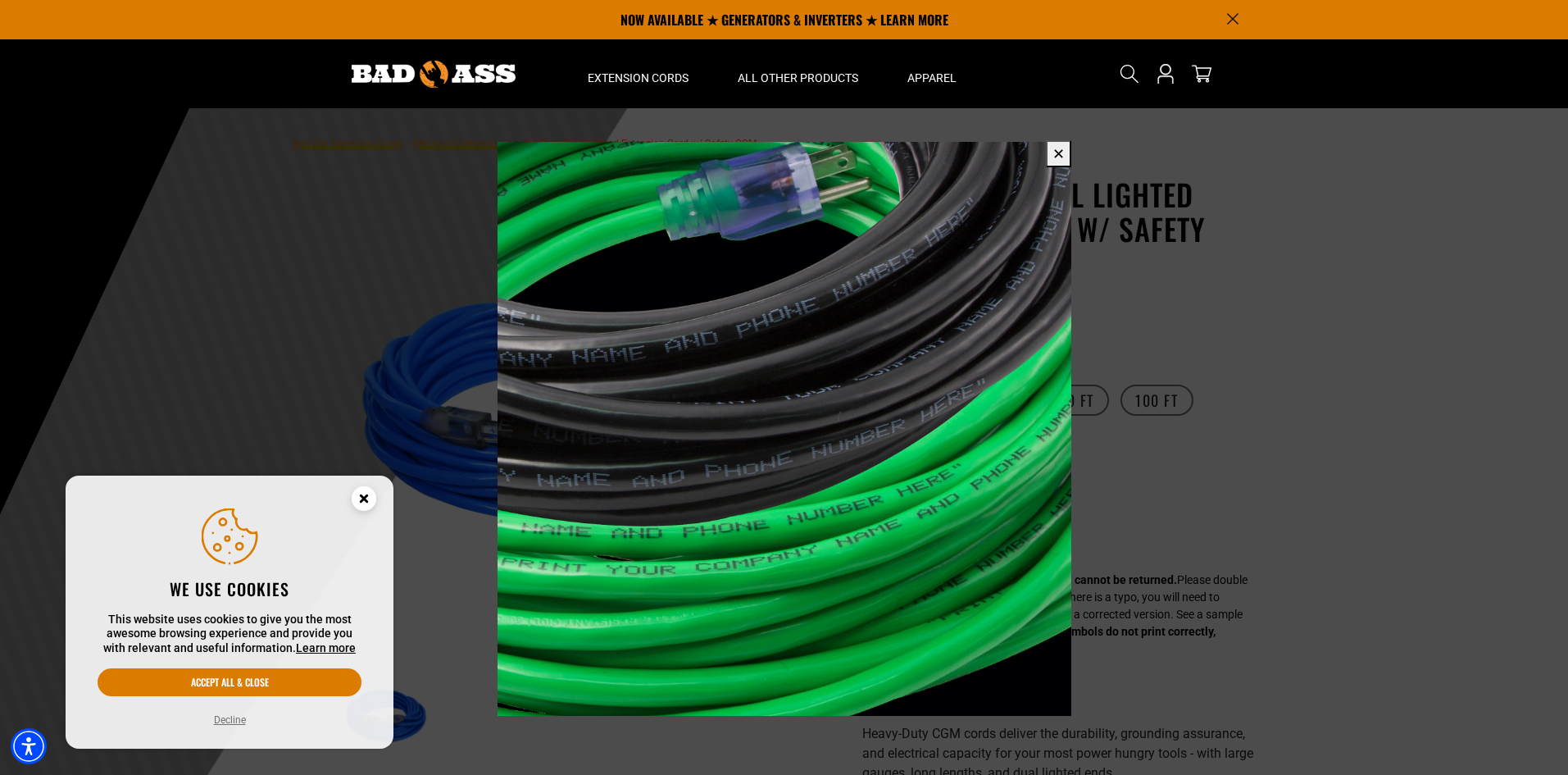
click at [1064, 153] on button "✕" at bounding box center [1058, 153] width 25 height 27
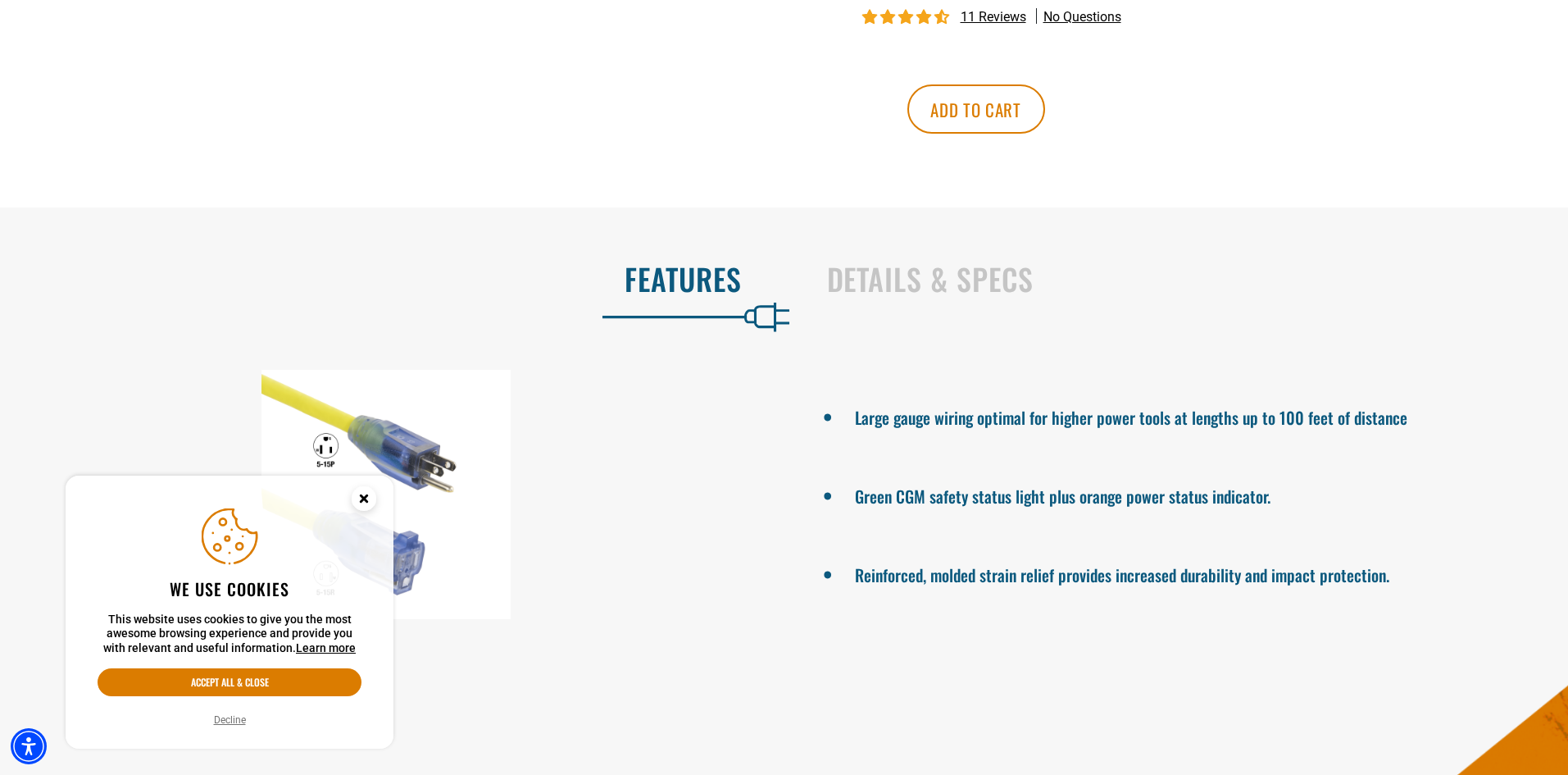
scroll to position [1148, 0]
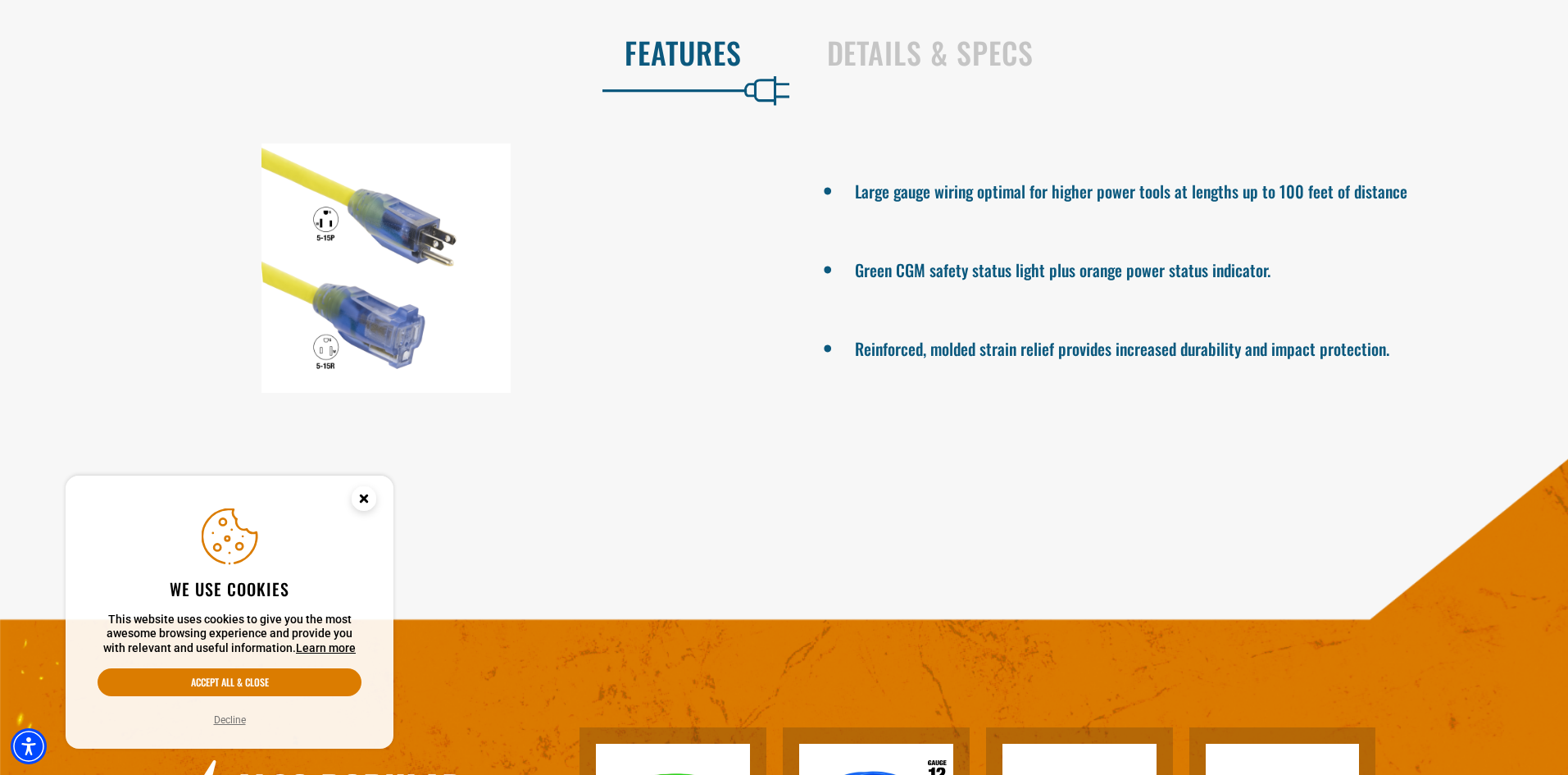
click at [367, 497] on circle "Close this option" at bounding box center [364, 498] width 24 height 24
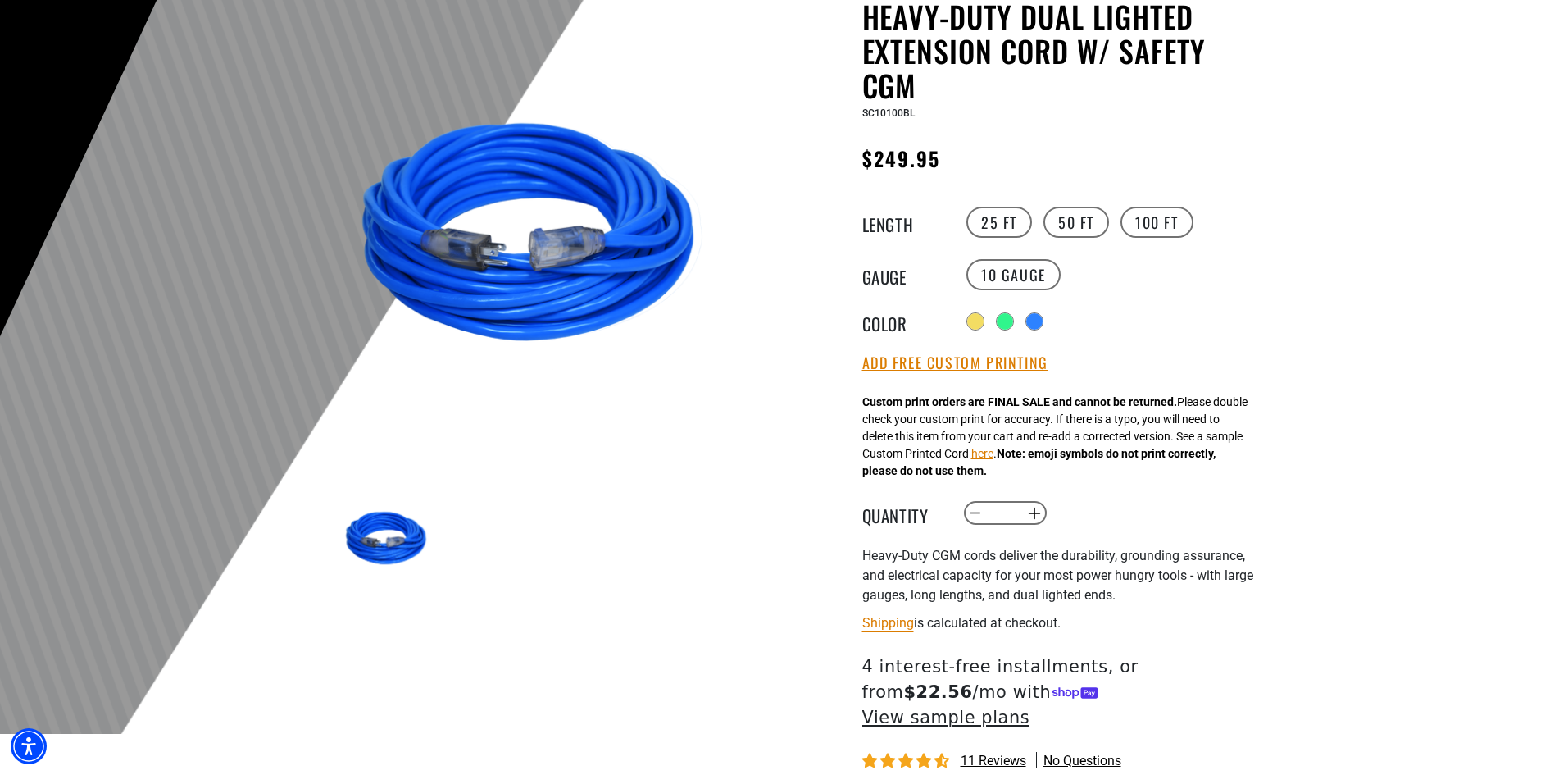
scroll to position [0, 0]
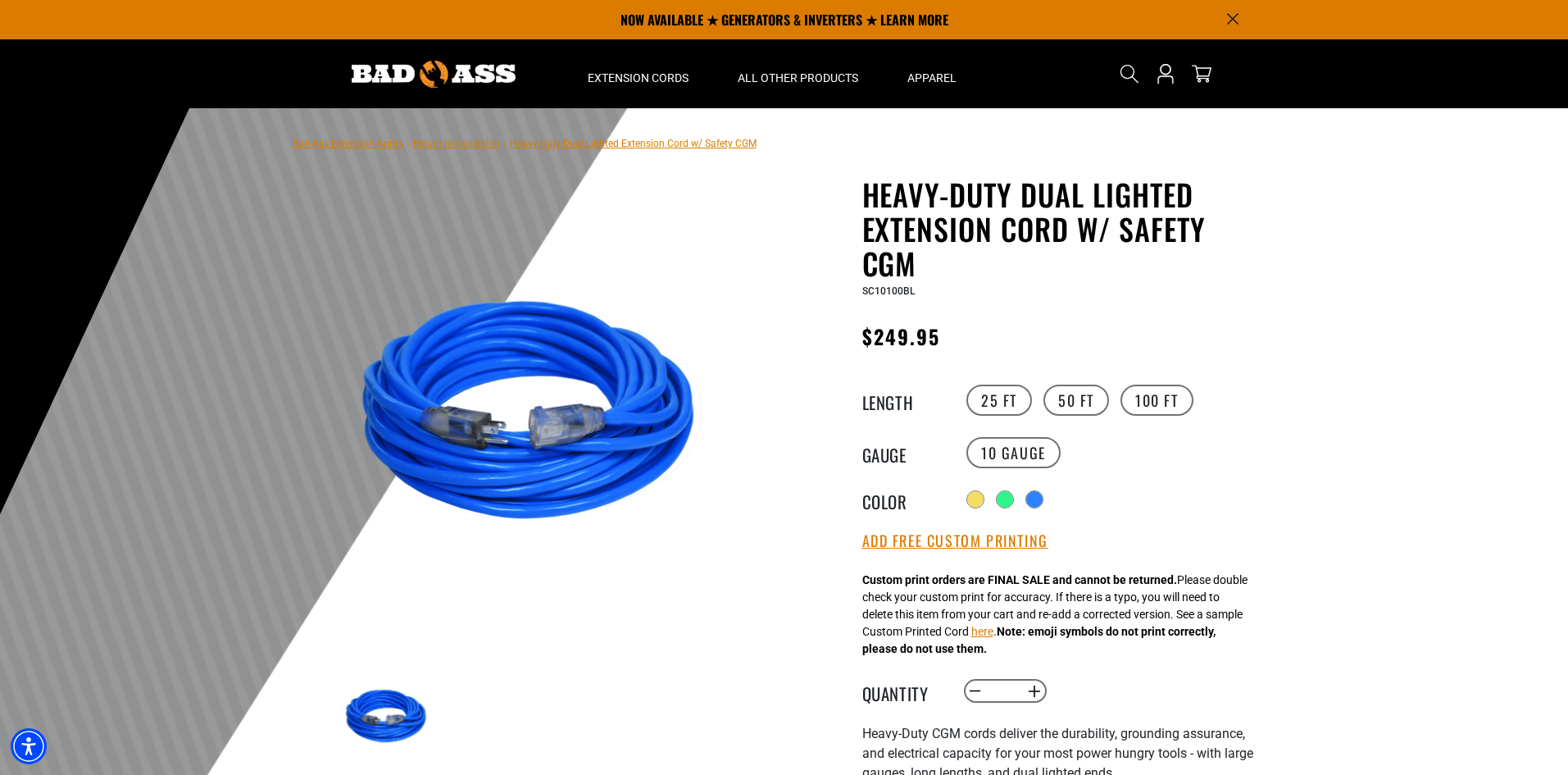
click at [1236, 14] on icon "Announcement" at bounding box center [1233, 18] width 11 height 11
